Goal: Task Accomplishment & Management: Use online tool/utility

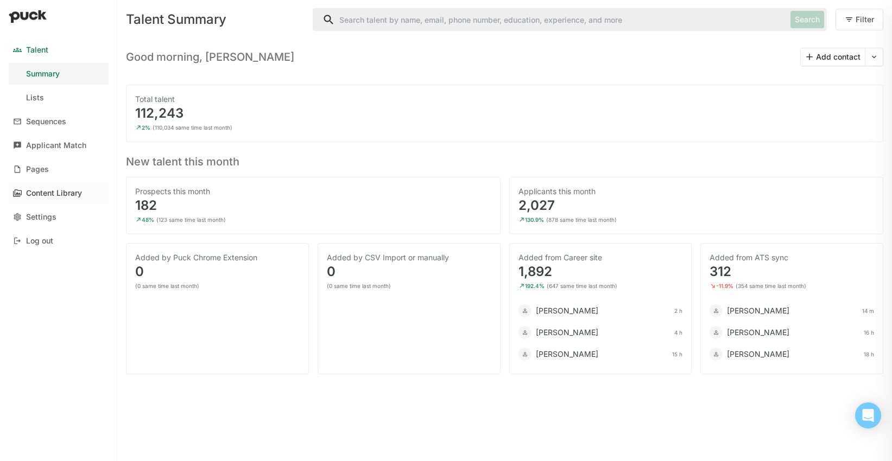
click at [55, 197] on div "Content Library" at bounding box center [54, 193] width 56 height 9
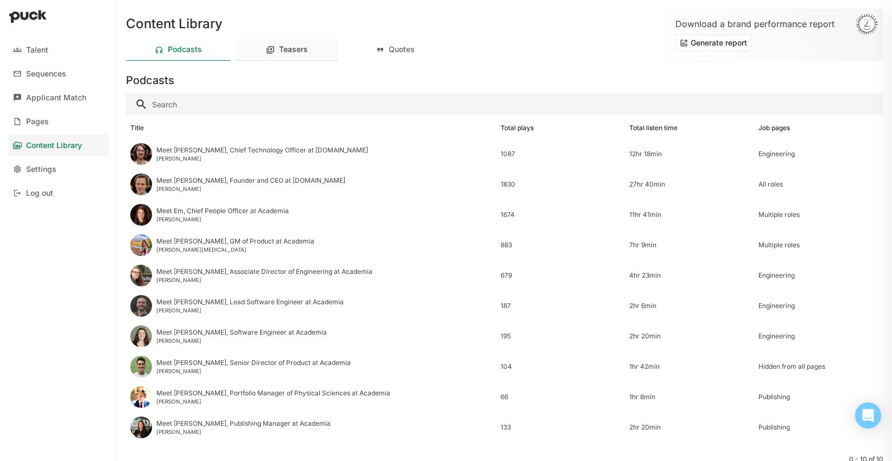
click at [302, 49] on div "Teasers" at bounding box center [293, 49] width 29 height 9
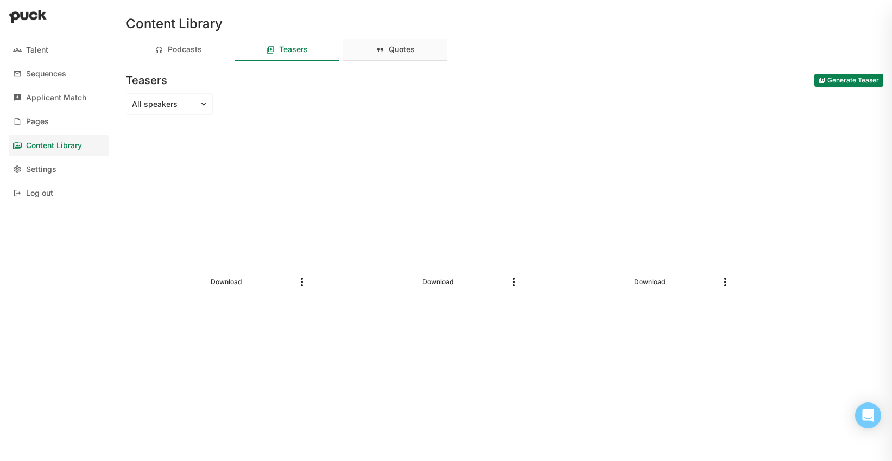
click at [404, 55] on div "Quotes" at bounding box center [395, 50] width 104 height 22
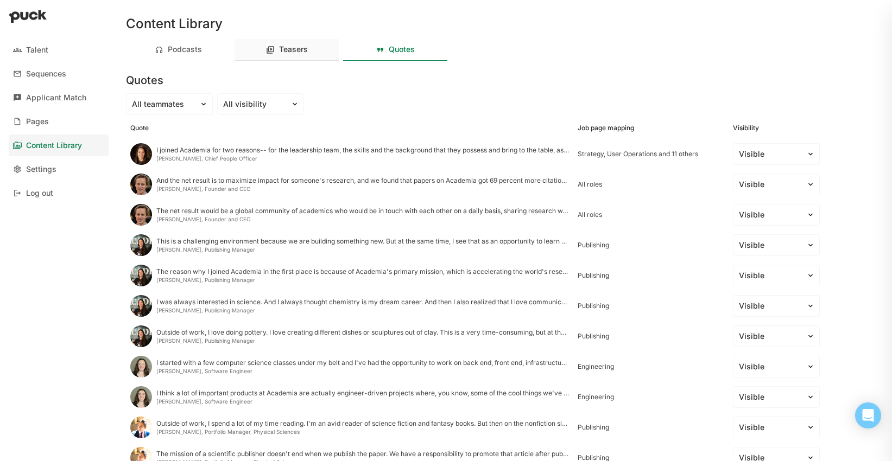
click at [296, 52] on div "Teasers" at bounding box center [293, 49] width 29 height 9
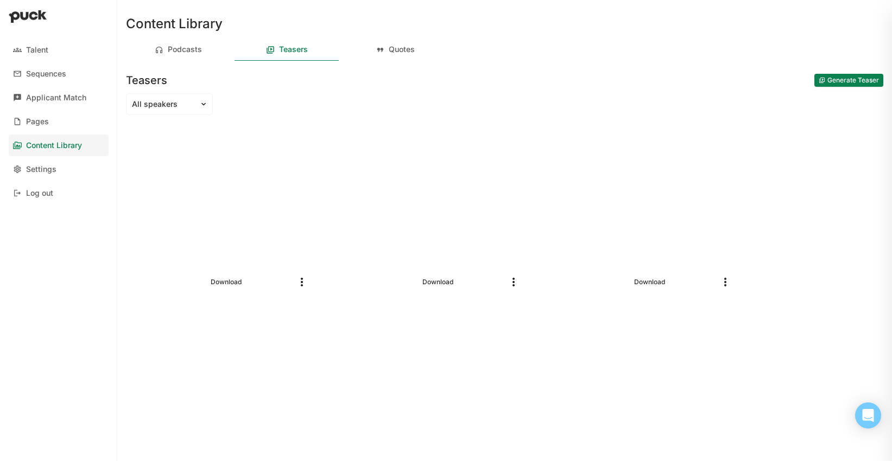
click at [831, 76] on button "Generate Teaser" at bounding box center [848, 80] width 69 height 13
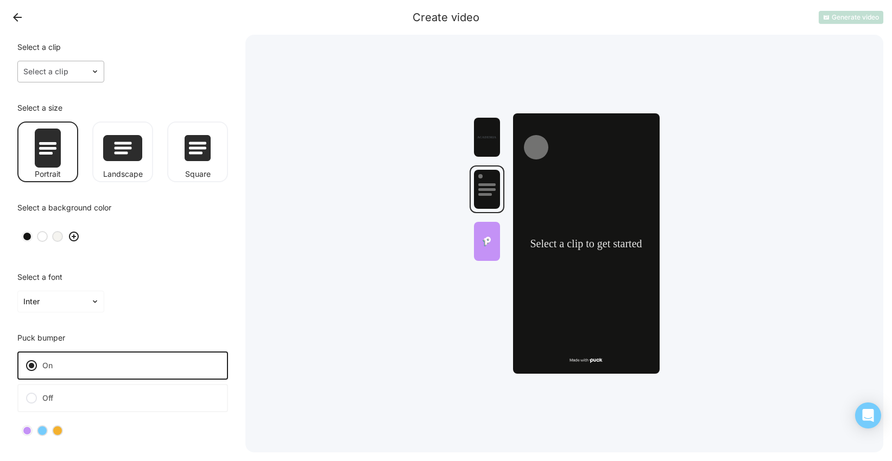
click at [71, 73] on div at bounding box center [54, 71] width 62 height 11
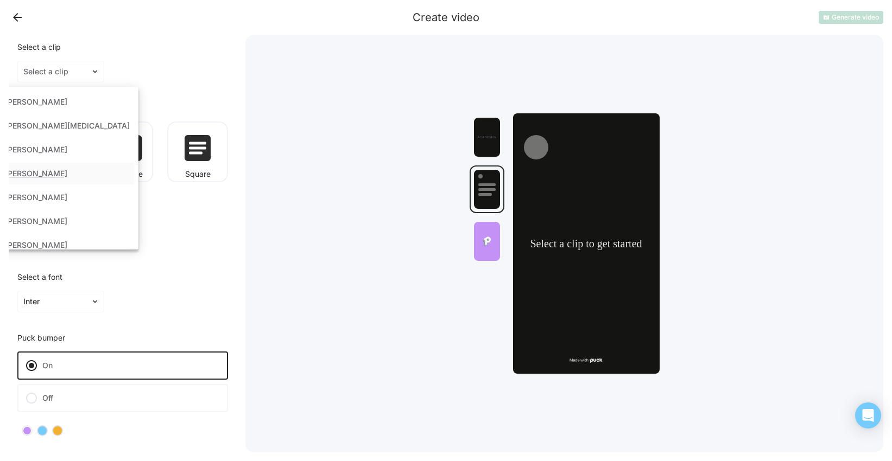
click at [67, 173] on div "[PERSON_NAME]" at bounding box center [36, 173] width 62 height 9
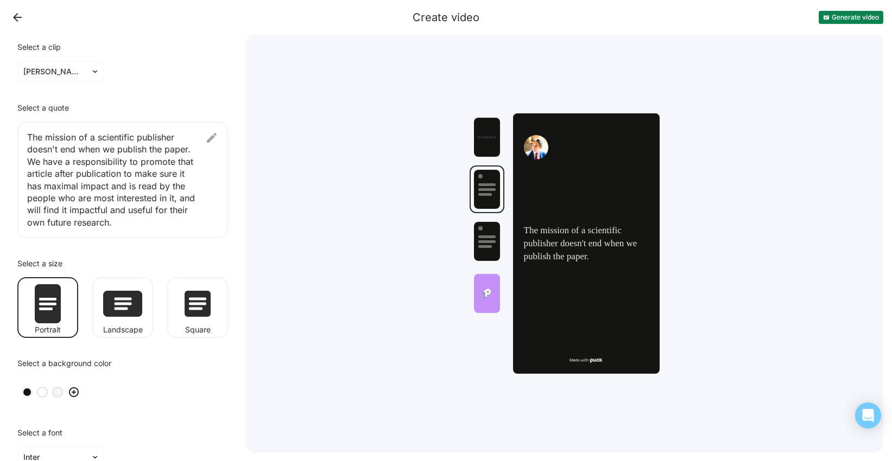
click at [207, 138] on img at bounding box center [211, 137] width 13 height 13
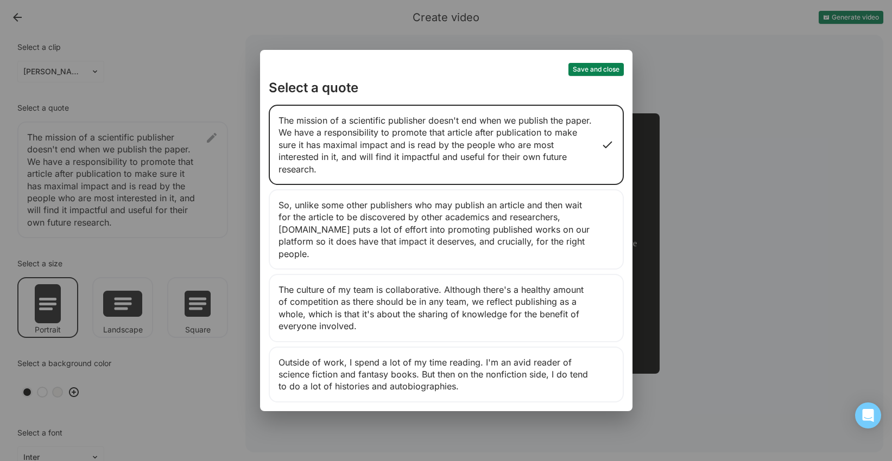
click at [209, 43] on div "Save and close Select a quote The mission of a scientific publisher doesn't end…" at bounding box center [446, 230] width 892 height 461
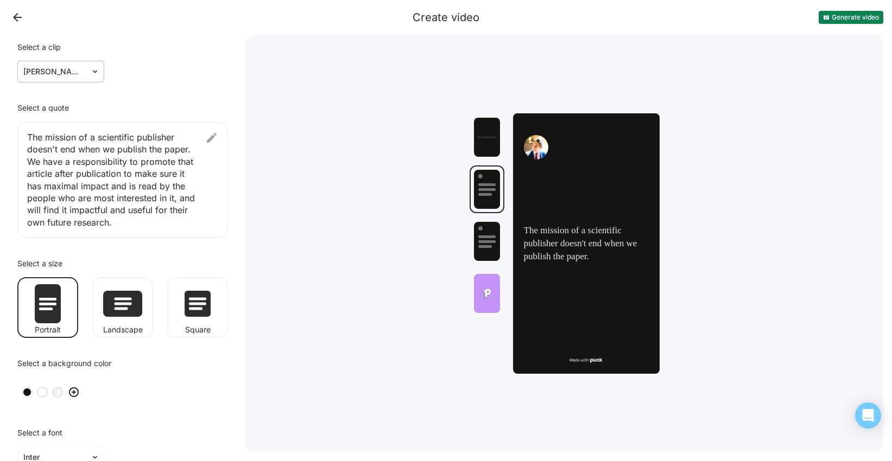
click at [95, 75] on img at bounding box center [95, 71] width 9 height 9
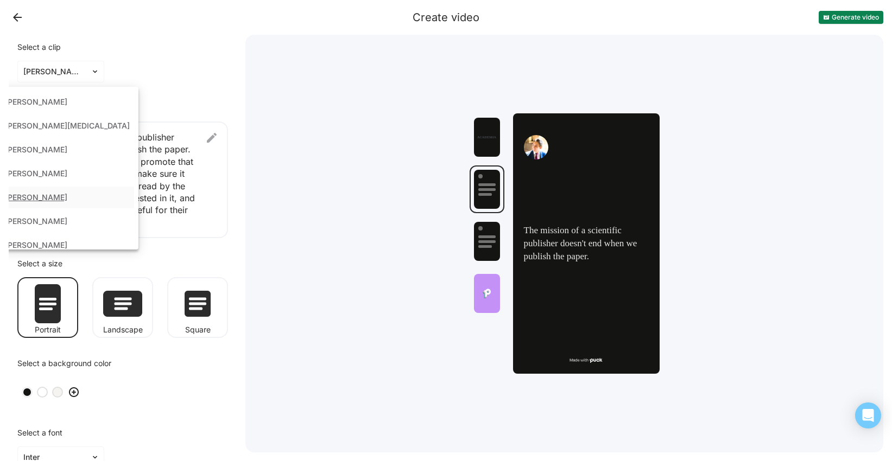
click at [67, 196] on div "[PERSON_NAME]" at bounding box center [36, 197] width 62 height 9
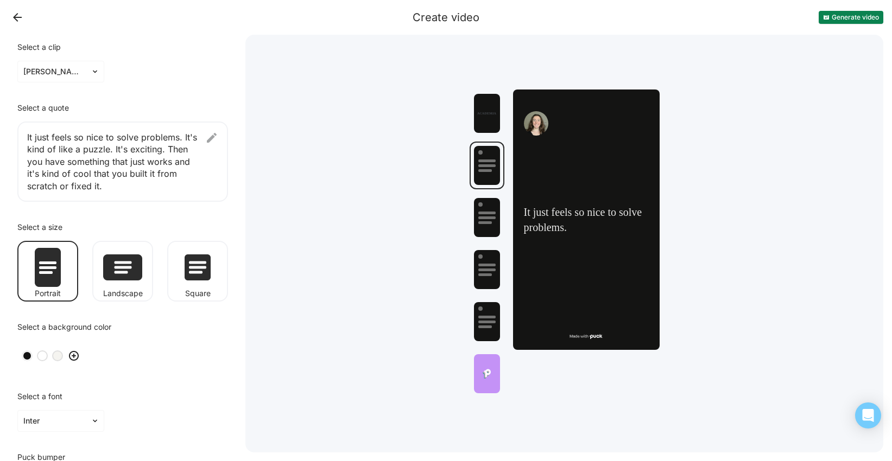
click at [215, 137] on img at bounding box center [211, 137] width 13 height 13
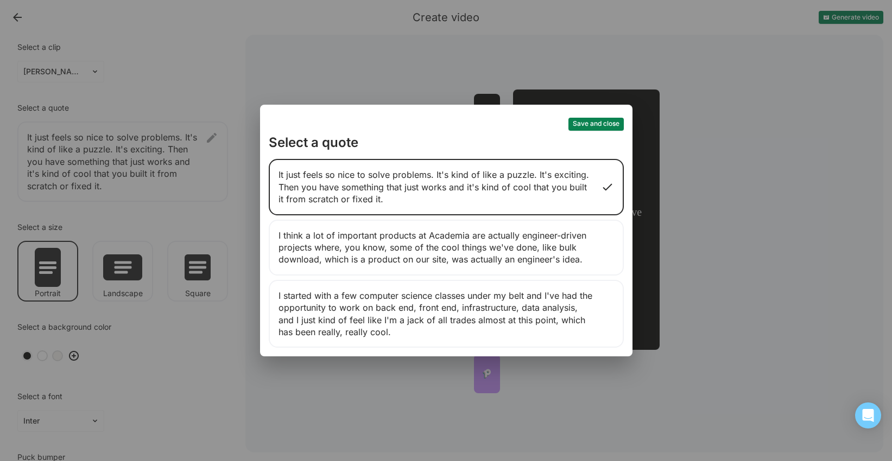
click at [590, 119] on button "Save and close" at bounding box center [595, 124] width 55 height 13
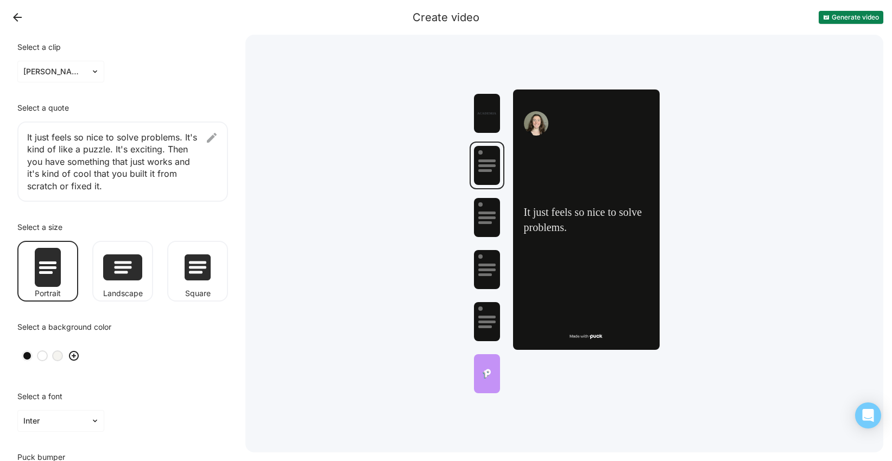
click at [22, 22] on button "Back" at bounding box center [17, 17] width 17 height 17
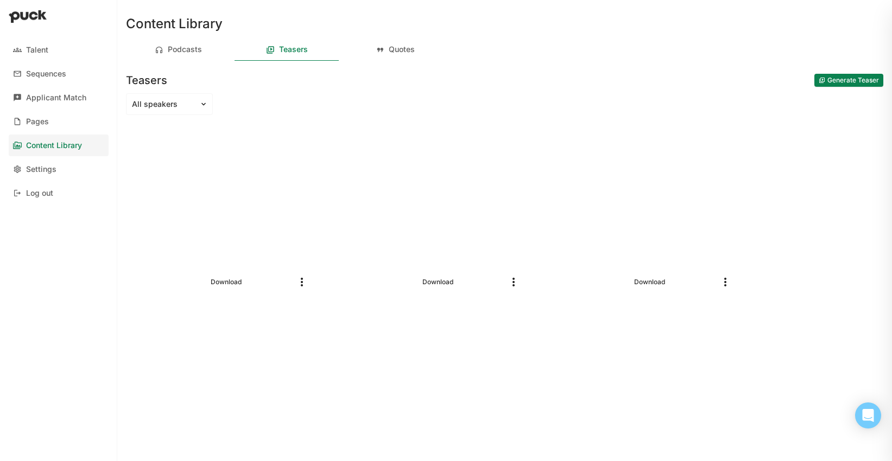
click at [839, 77] on button "Generate Teaser" at bounding box center [848, 80] width 69 height 13
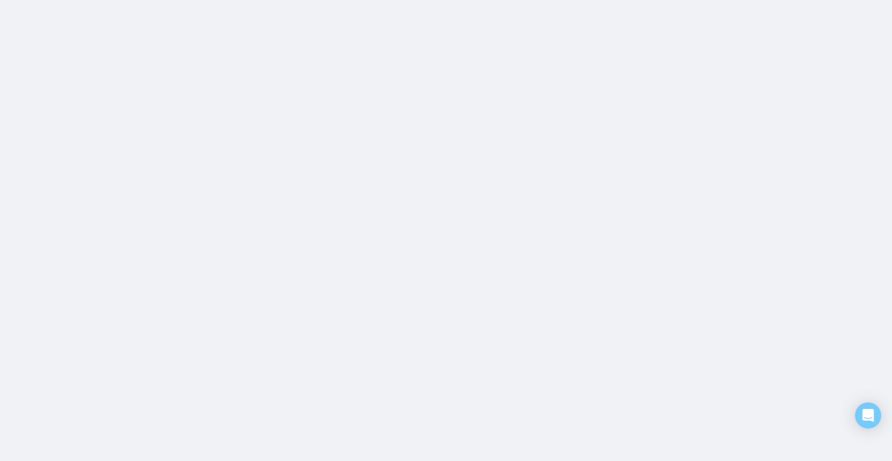
click at [839, 0] on html at bounding box center [446, 0] width 892 height 0
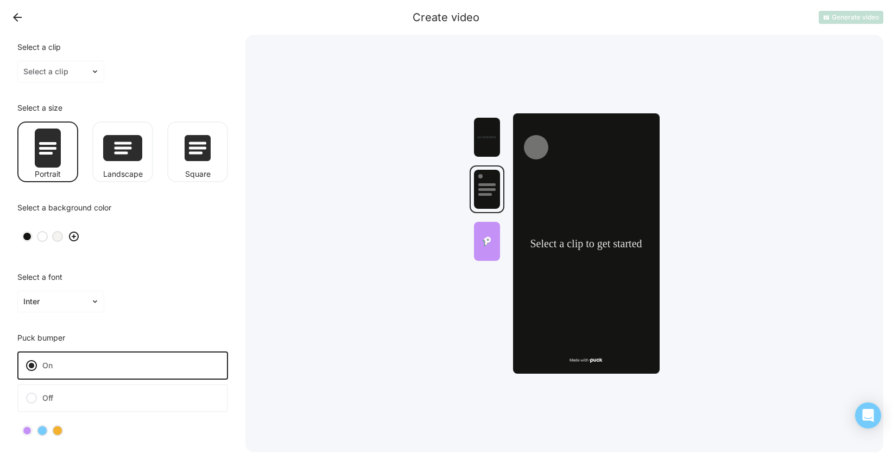
click at [194, 151] on img at bounding box center [198, 148] width 26 height 26
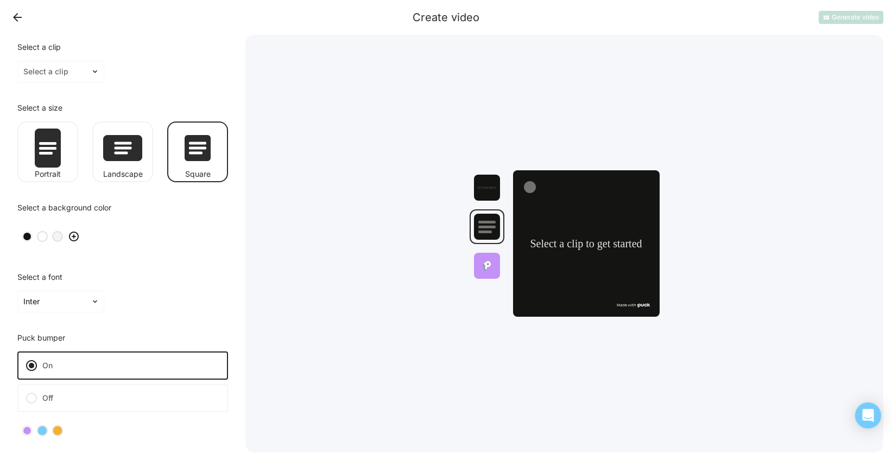
click at [45, 163] on img at bounding box center [48, 148] width 26 height 39
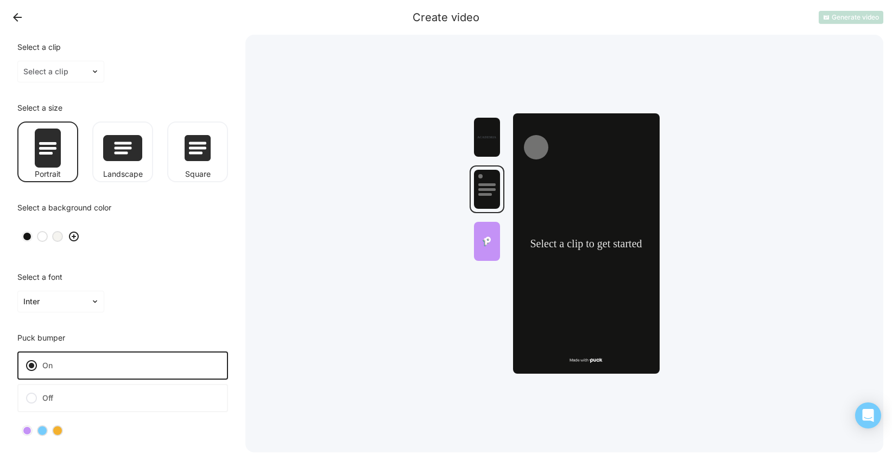
click at [121, 147] on img at bounding box center [122, 148] width 39 height 26
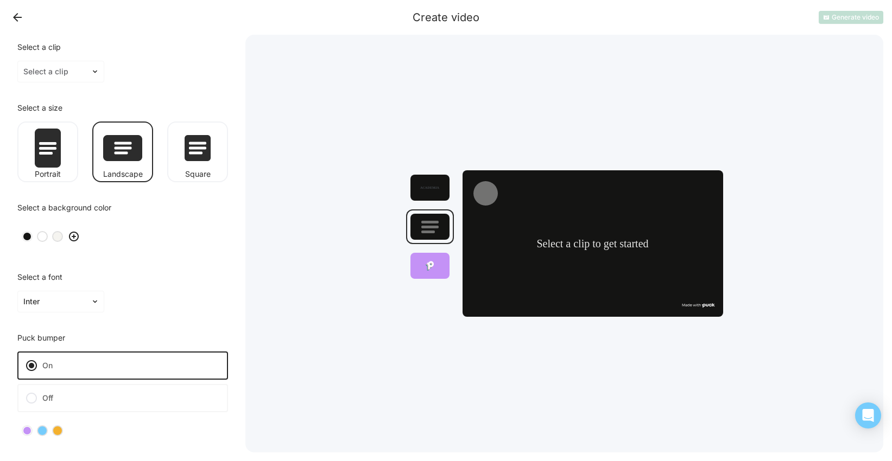
click at [37, 160] on img at bounding box center [48, 148] width 26 height 39
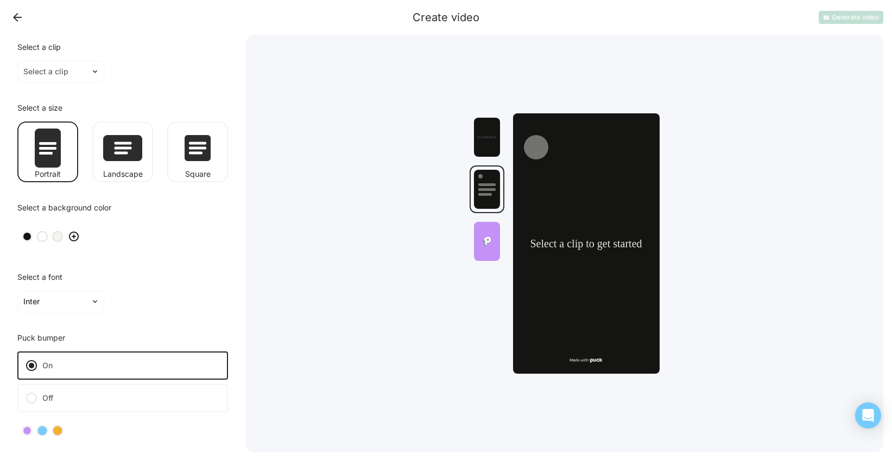
click at [54, 430] on div at bounding box center [58, 431] width 8 height 8
click at [476, 252] on div at bounding box center [487, 241] width 26 height 39
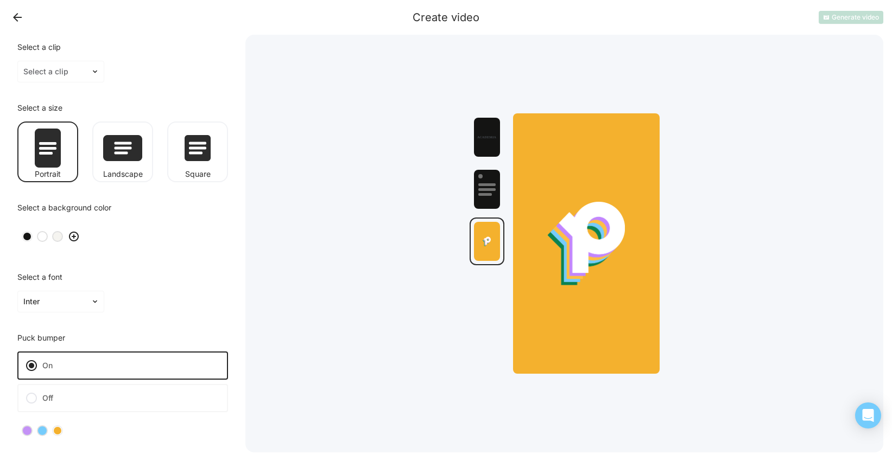
click at [24, 436] on div at bounding box center [122, 431] width 211 height 28
drag, startPoint x: 27, startPoint y: 435, endPoint x: 36, endPoint y: 434, distance: 9.8
click at [27, 435] on div at bounding box center [27, 431] width 11 height 11
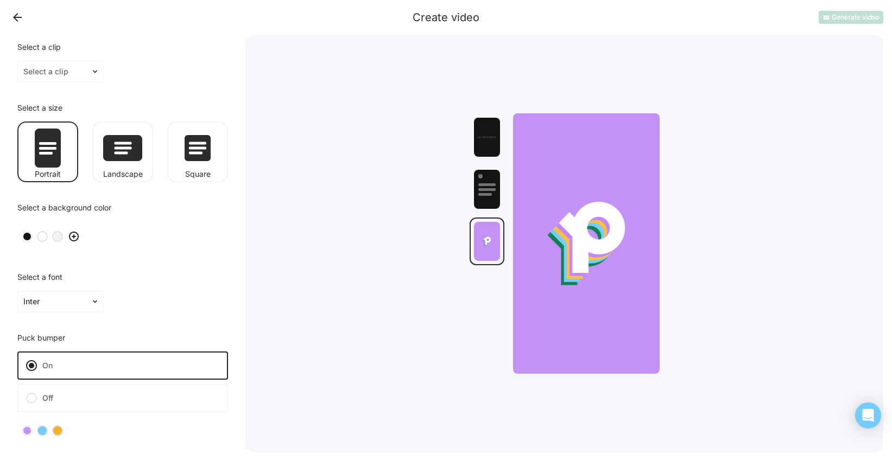
click at [58, 434] on div at bounding box center [58, 431] width 8 height 8
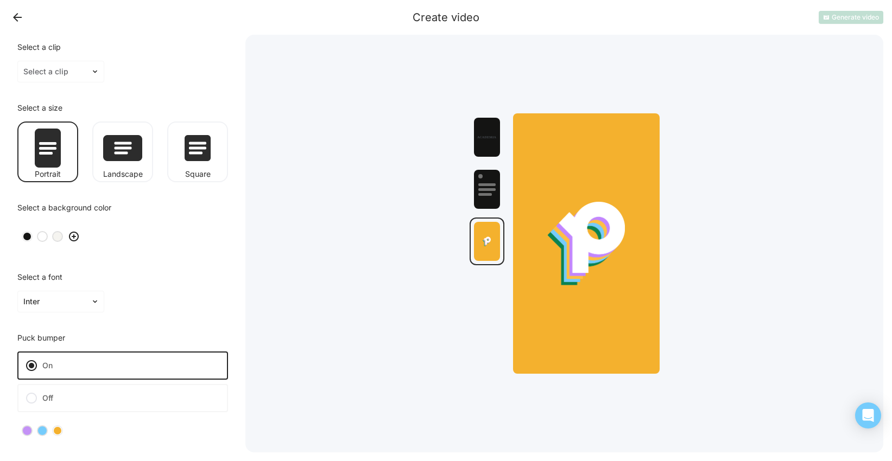
click at [60, 400] on label "Off" at bounding box center [122, 398] width 211 height 28
click at [0, 0] on input "Off" at bounding box center [0, 0] width 0 height 0
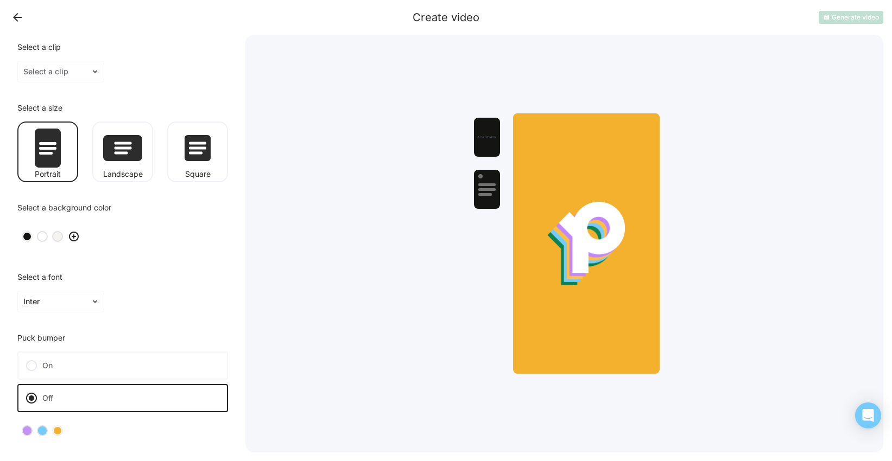
click at [28, 366] on div at bounding box center [31, 365] width 13 height 13
click at [0, 0] on input "On" at bounding box center [0, 0] width 0 height 0
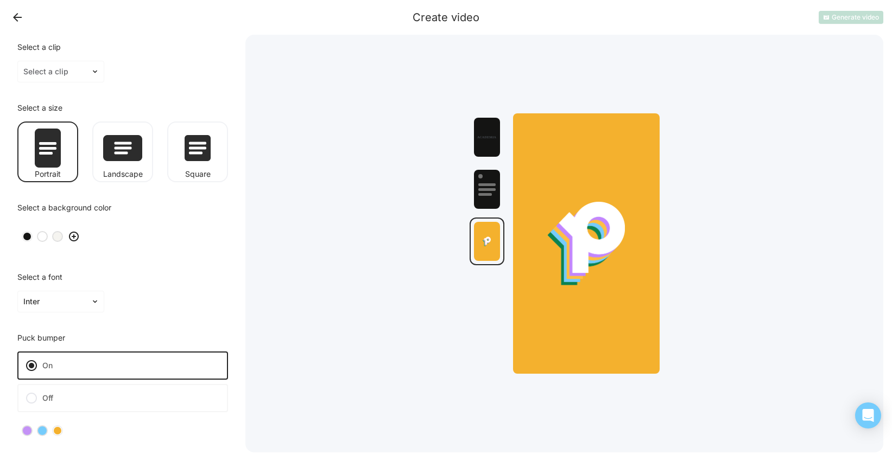
click at [19, 17] on button "Back" at bounding box center [17, 17] width 17 height 17
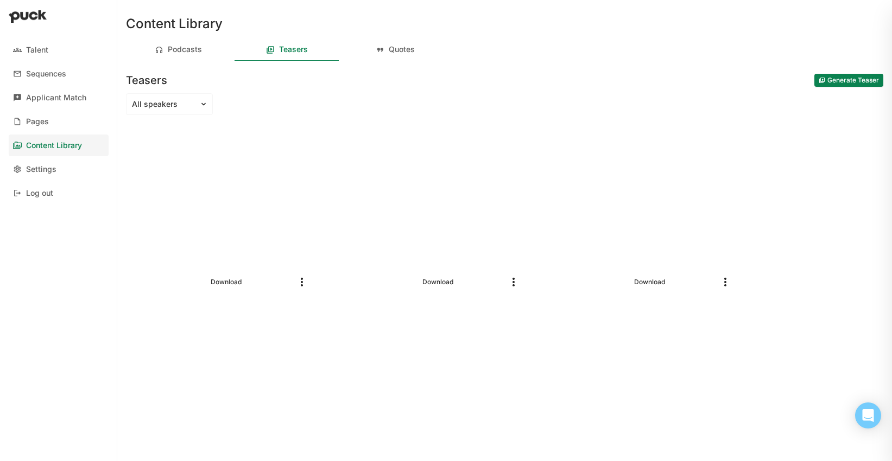
click at [834, 83] on button "Generate Teaser" at bounding box center [848, 80] width 69 height 13
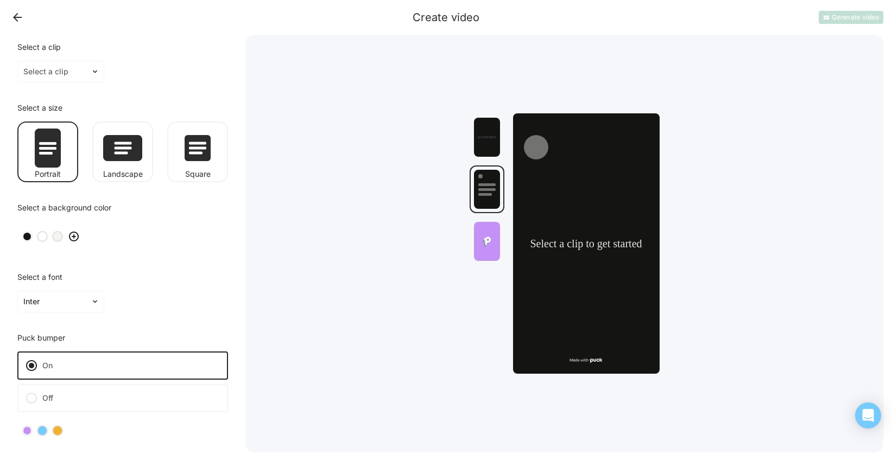
click at [483, 255] on div at bounding box center [487, 241] width 26 height 39
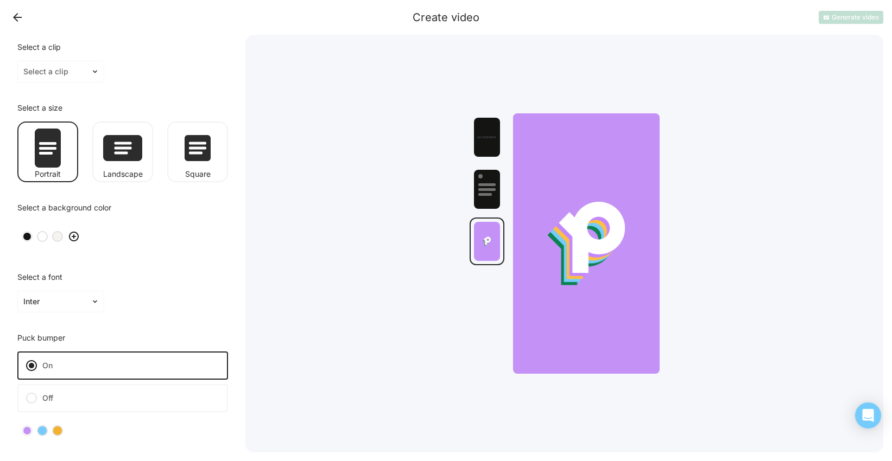
click at [78, 236] on img at bounding box center [73, 236] width 13 height 13
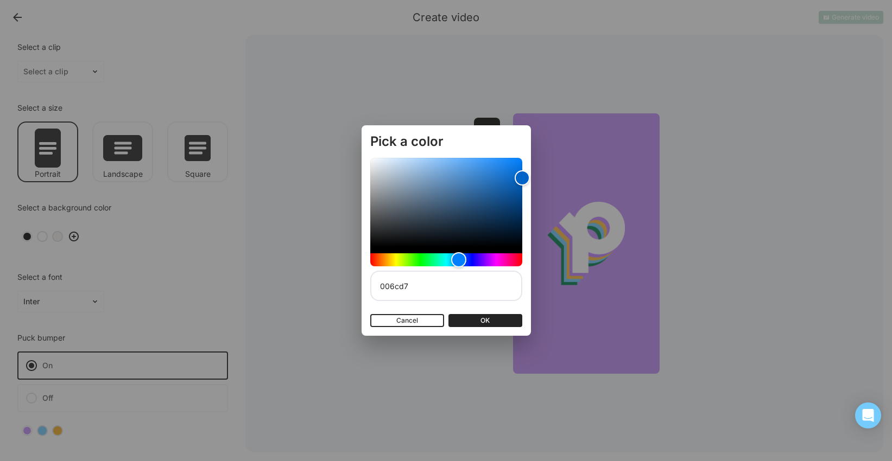
type input "006bd6"
drag, startPoint x: 434, startPoint y: 179, endPoint x: 524, endPoint y: 173, distance: 90.3
click at [524, 173] on div "Color" at bounding box center [522, 172] width 15 height 15
click at [183, 299] on div "Pick a color 006bd6 Cancel OK" at bounding box center [446, 230] width 892 height 461
click at [403, 324] on button "Cancel" at bounding box center [407, 320] width 74 height 13
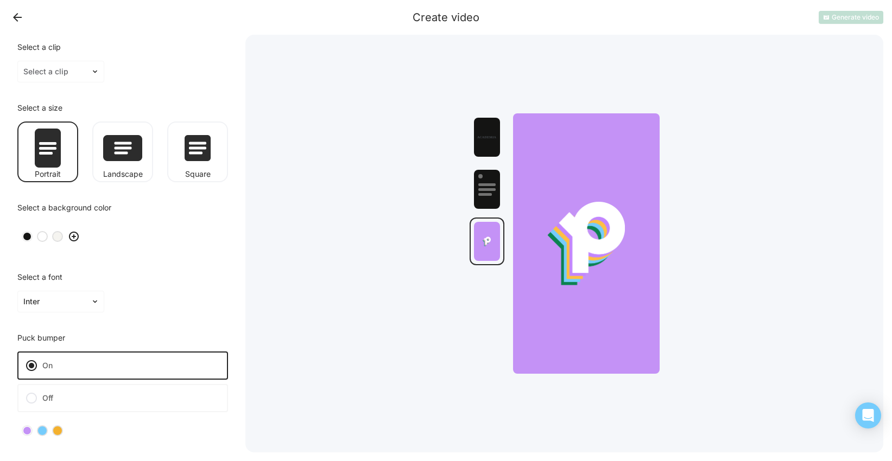
drag, startPoint x: 63, startPoint y: 433, endPoint x: 46, endPoint y: 434, distance: 17.4
click at [46, 434] on div at bounding box center [122, 431] width 211 height 28
click at [45, 434] on div at bounding box center [42, 431] width 11 height 11
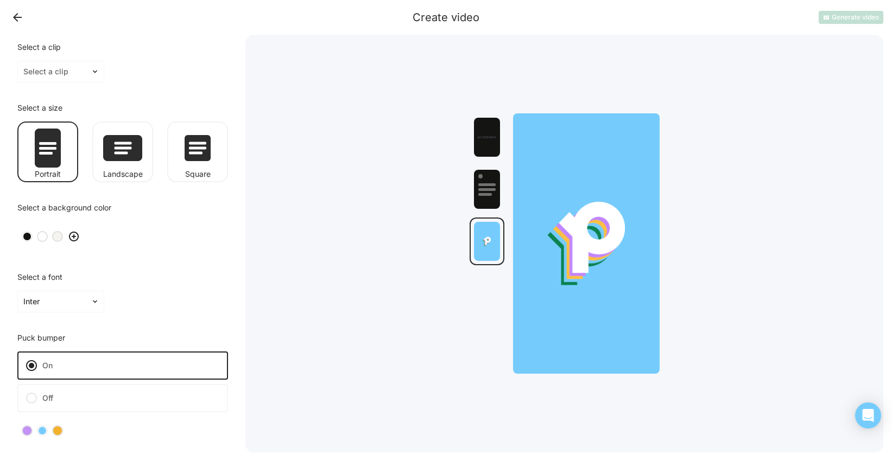
click at [18, 21] on button "Back" at bounding box center [17, 17] width 17 height 17
